Goal: Task Accomplishment & Management: Use online tool/utility

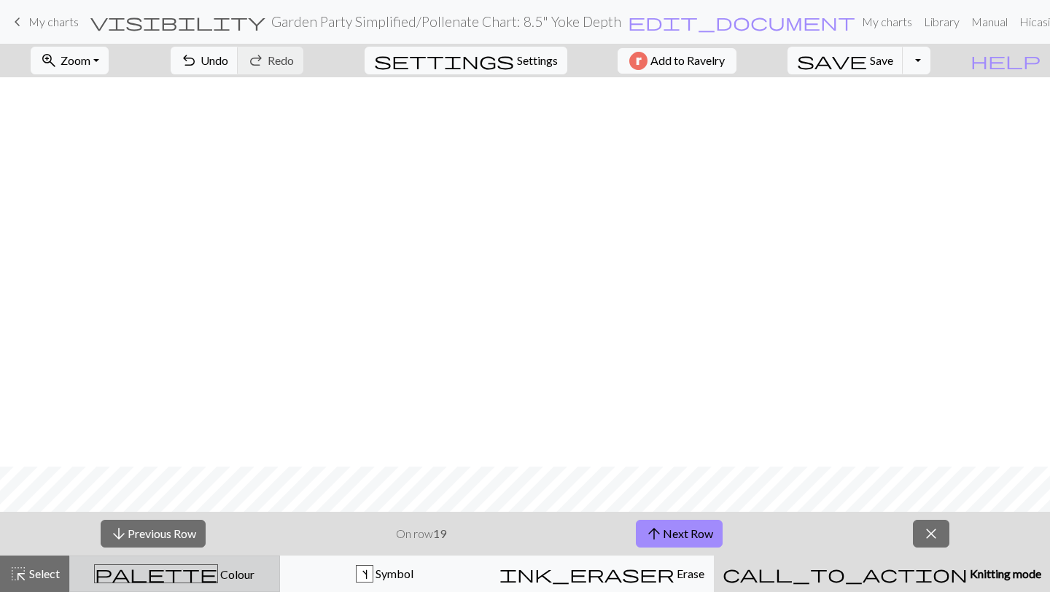
drag, startPoint x: 0, startPoint y: 0, endPoint x: 175, endPoint y: 578, distance: 604.4
click at [175, 578] on span "palette" at bounding box center [156, 574] width 123 height 20
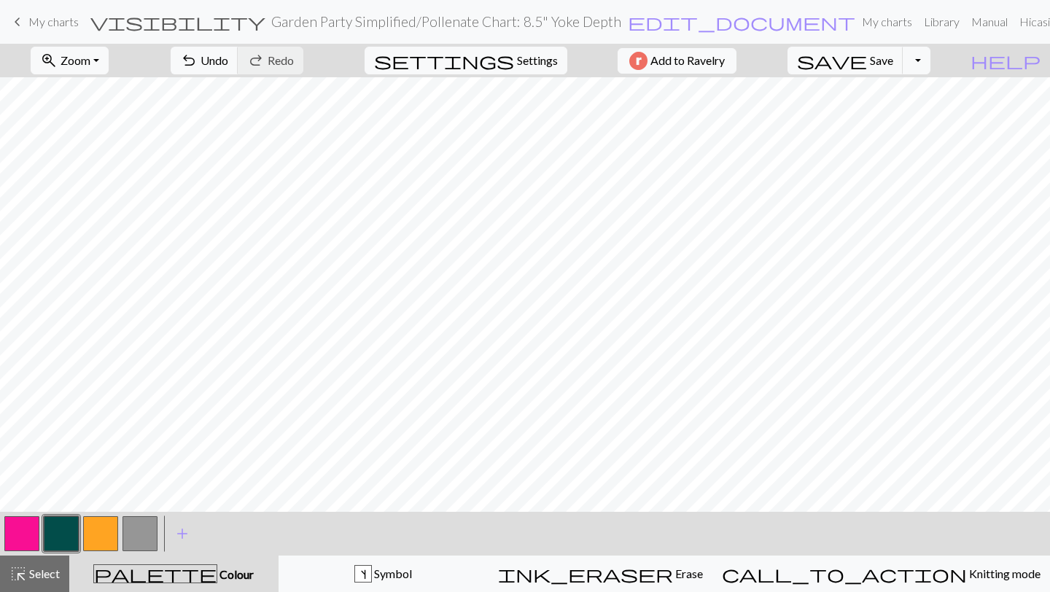
click at [66, 539] on button "button" at bounding box center [61, 533] width 35 height 35
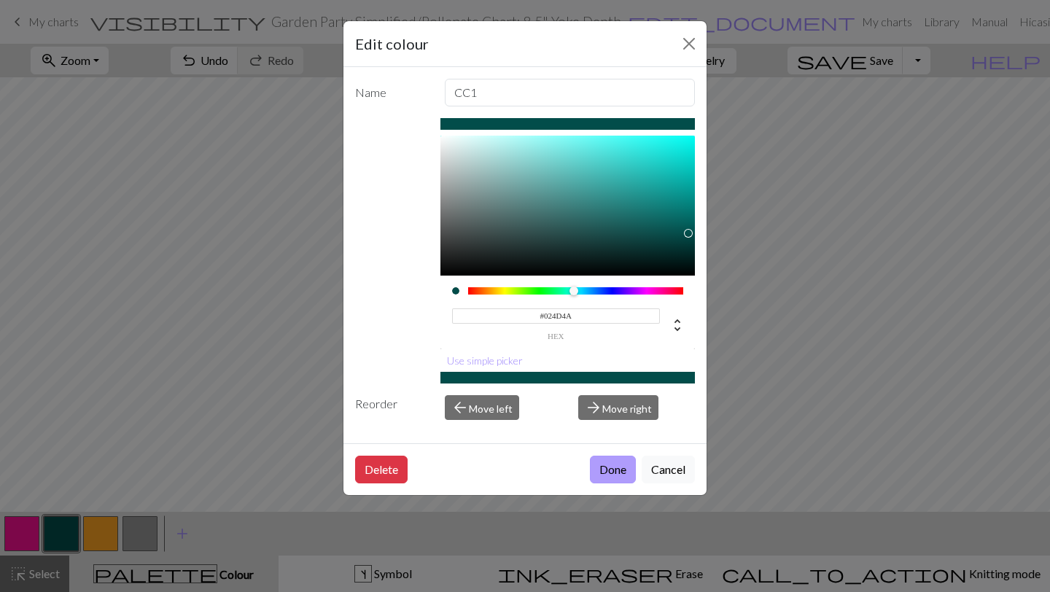
click at [619, 469] on button "Done" at bounding box center [613, 470] width 46 height 28
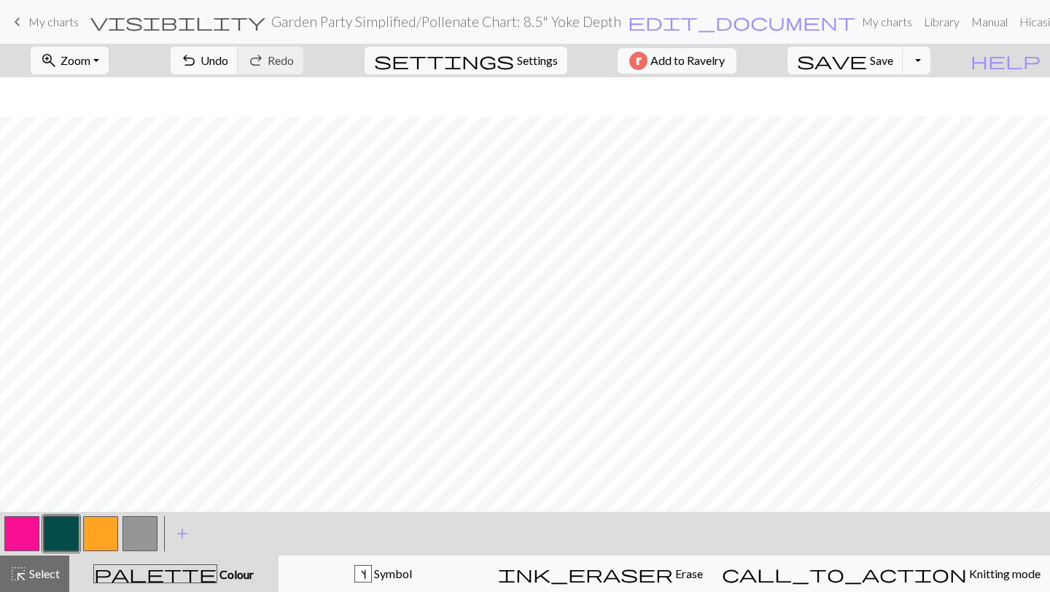
scroll to position [286, 0]
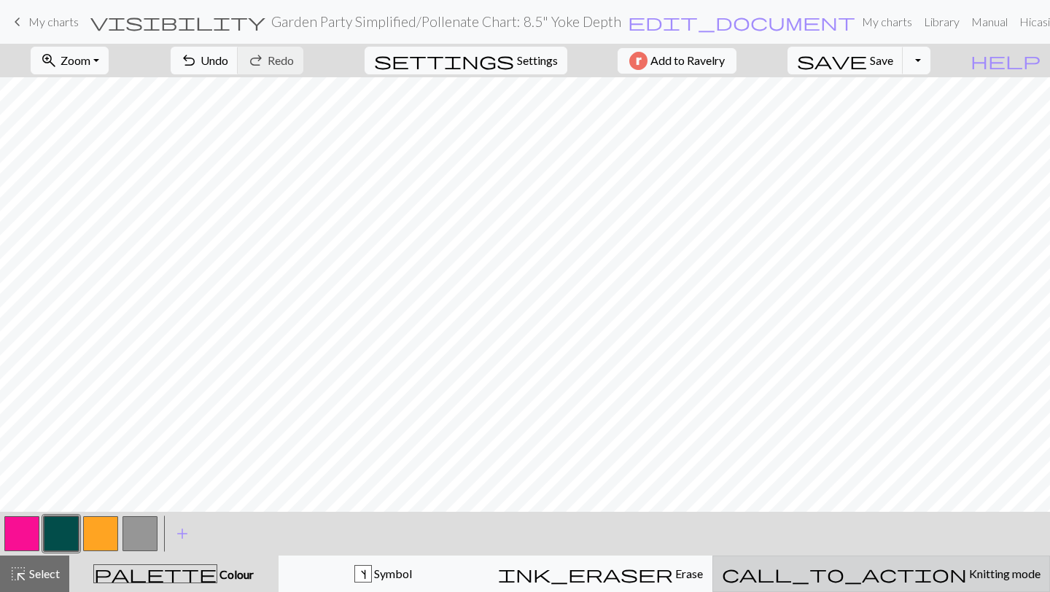
click at [967, 570] on span "Knitting mode" at bounding box center [1004, 574] width 74 height 14
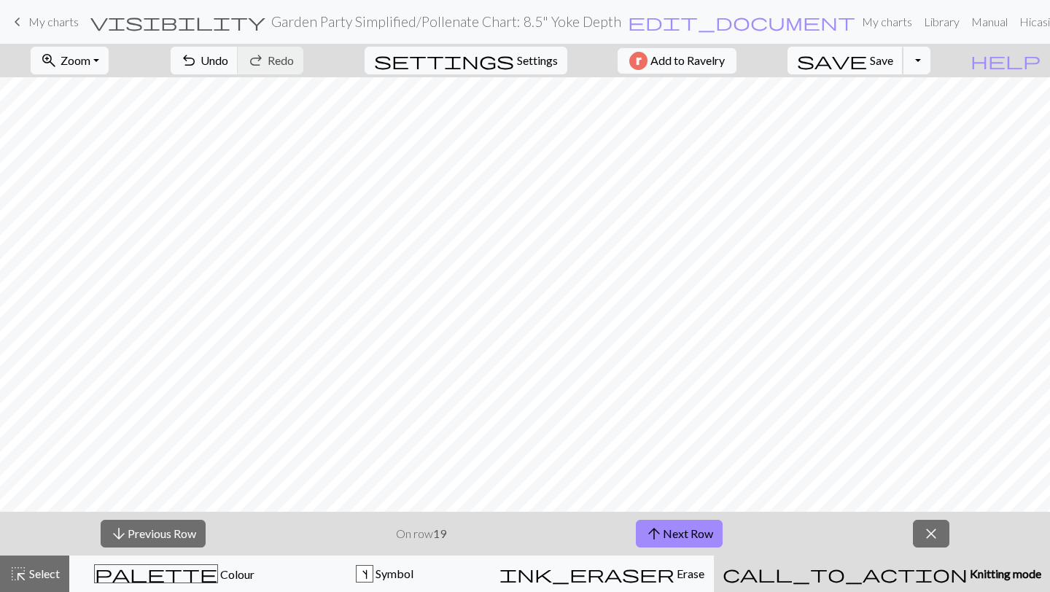
click at [867, 59] on span "save" at bounding box center [832, 60] width 70 height 20
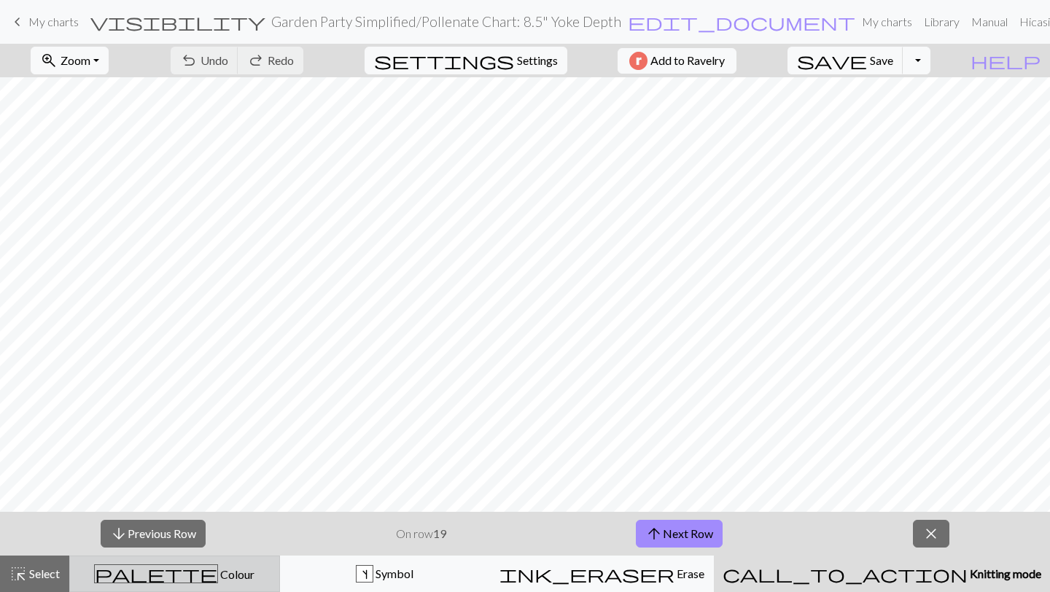
click at [192, 584] on button "palette Colour Colour" at bounding box center [174, 574] width 211 height 36
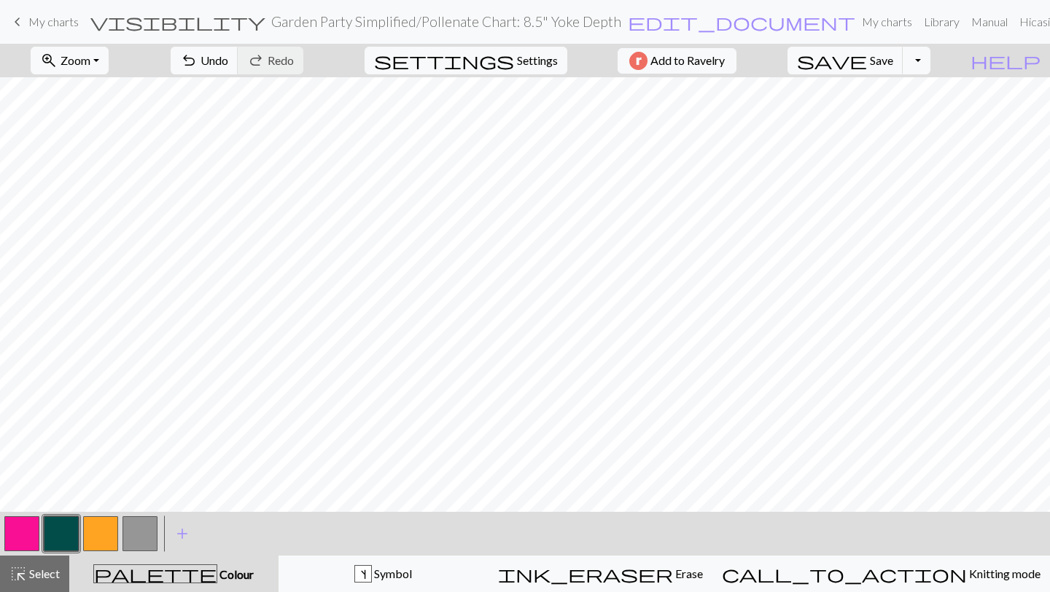
click at [12, 536] on button "button" at bounding box center [21, 533] width 35 height 35
click at [894, 60] on span "Save" at bounding box center [881, 60] width 23 height 14
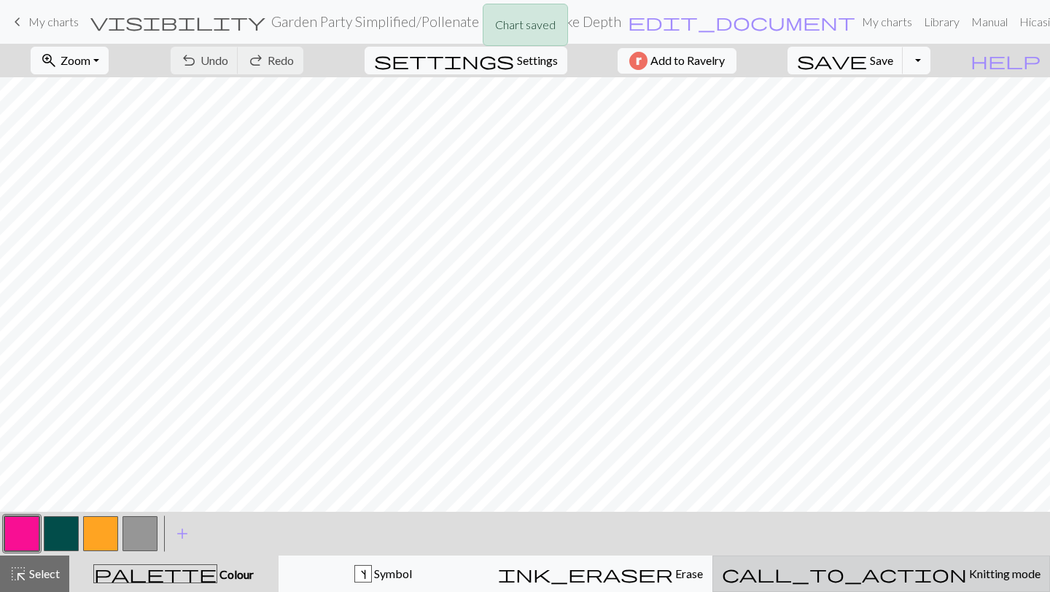
click at [905, 587] on button "call_to_action Knitting mode Knitting mode" at bounding box center [882, 574] width 338 height 36
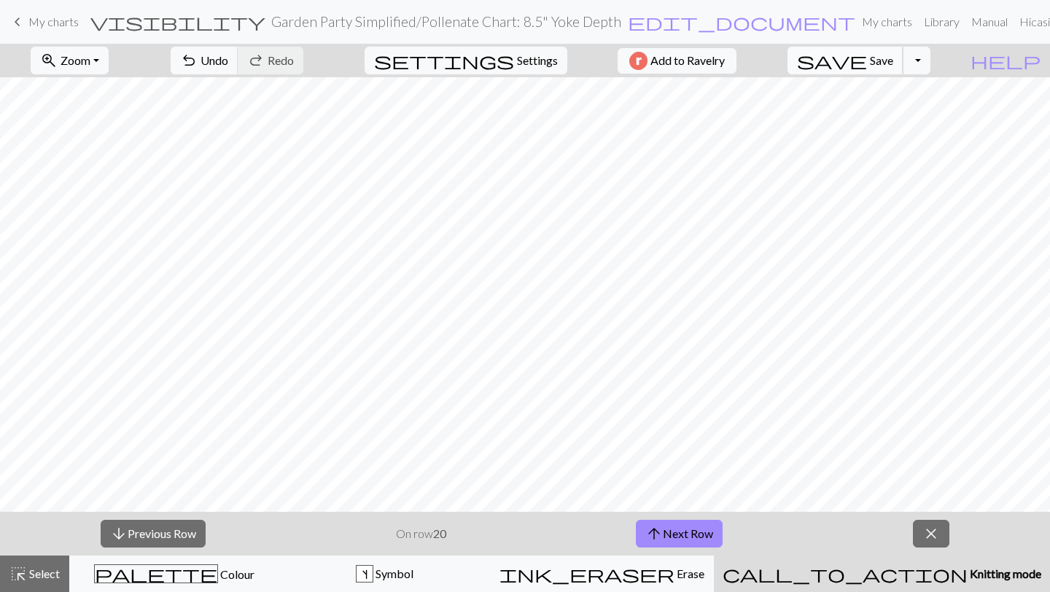
click at [894, 55] on span "Save" at bounding box center [881, 60] width 23 height 14
